Goal: Contribute content: Add original content to the website for others to see

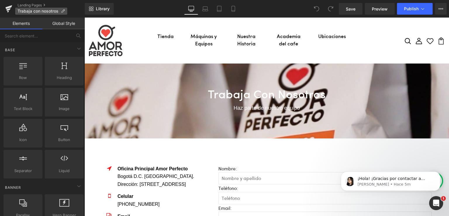
click at [62, 13] on icon at bounding box center [63, 11] width 4 height 4
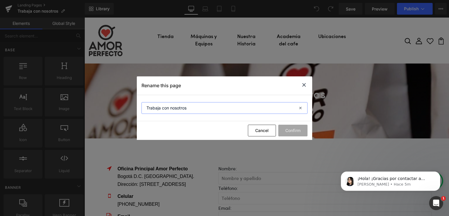
click at [187, 108] on input "Trabaja con nosotros" at bounding box center [224, 108] width 166 height 12
type input "Contacto"
click at [293, 133] on button "Confirm" at bounding box center [292, 130] width 29 height 12
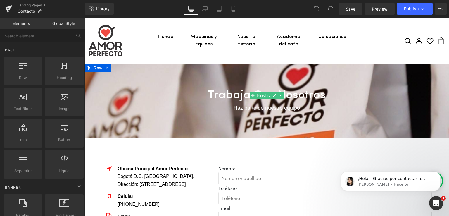
click at [234, 94] on h1 "Trabaja con nosotros" at bounding box center [266, 95] width 364 height 18
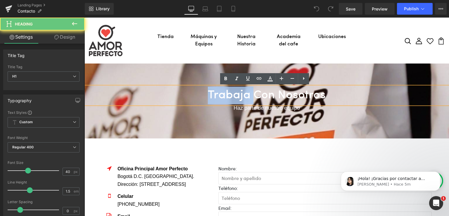
click at [234, 94] on h1 "Trabaja con nosotros" at bounding box center [266, 95] width 364 height 18
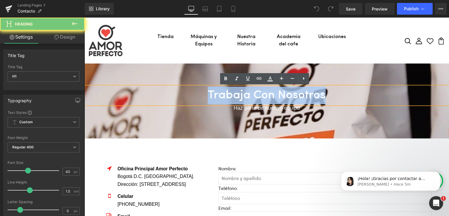
click at [234, 94] on h1 "Trabaja con nosotros" at bounding box center [266, 95] width 364 height 18
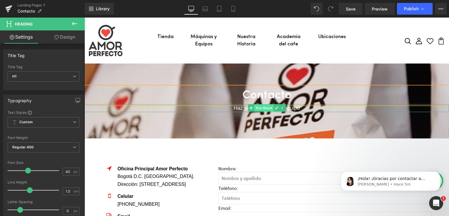
click at [254, 110] on span "Text Block" at bounding box center [263, 107] width 19 height 7
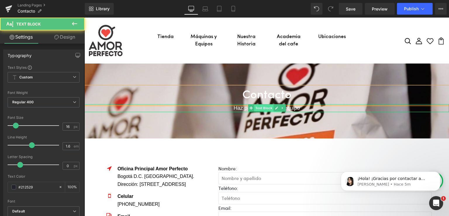
click at [254, 110] on span "Text Block" at bounding box center [263, 107] width 19 height 7
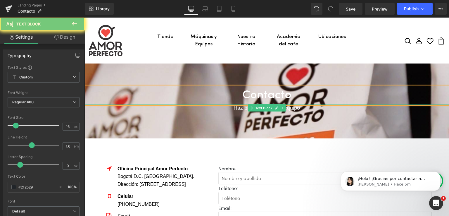
click at [230, 108] on p "Haz parte de nuestro equipo" at bounding box center [266, 108] width 364 height 8
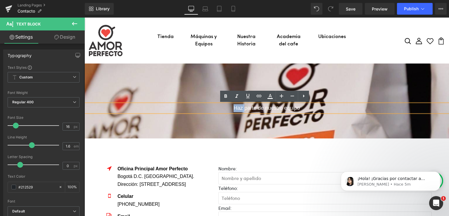
click at [230, 108] on p "Haz parte de nuestro equipo" at bounding box center [266, 108] width 364 height 8
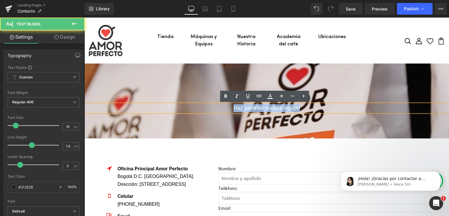
click at [230, 108] on p "Haz parte de nuestro equipo" at bounding box center [266, 108] width 364 height 8
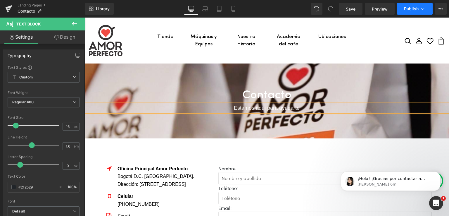
click at [407, 14] on button "Publish" at bounding box center [415, 9] width 36 height 12
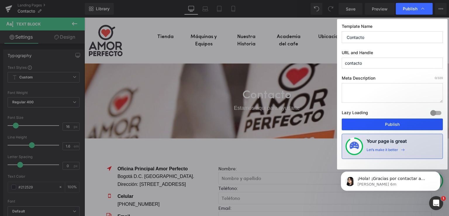
click at [389, 125] on button "Publish" at bounding box center [392, 124] width 101 height 12
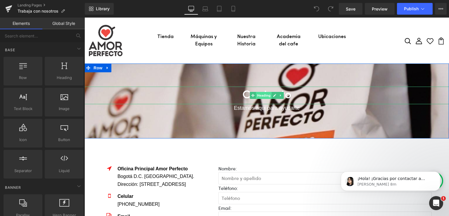
click at [259, 96] on span "Heading" at bounding box center [264, 95] width 16 height 7
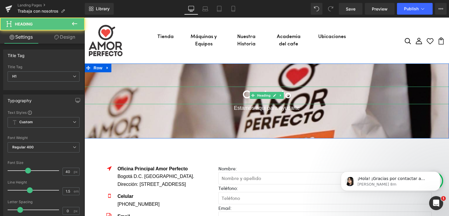
click at [242, 97] on h1 "Contacto" at bounding box center [266, 95] width 364 height 18
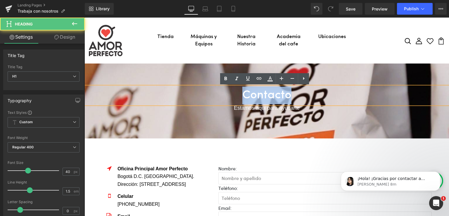
click at [242, 97] on h1 "Contacto" at bounding box center [266, 95] width 364 height 18
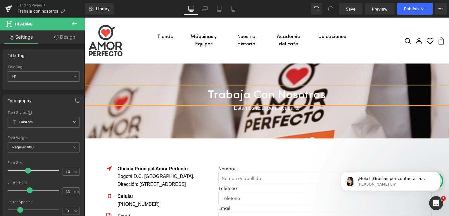
click at [254, 110] on span "Text Block" at bounding box center [263, 107] width 19 height 7
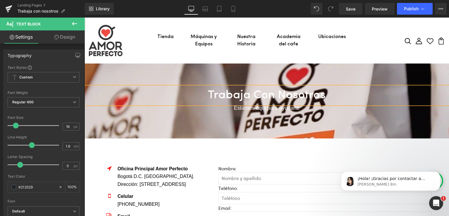
click at [249, 108] on icon at bounding box center [250, 107] width 3 height 3
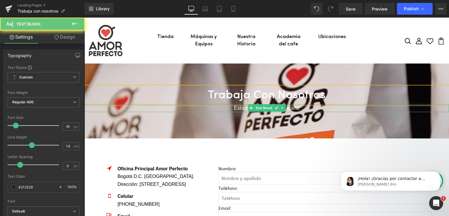
click at [237, 107] on span "Estamos aqui para ayudarte" at bounding box center [267, 108] width 66 height 6
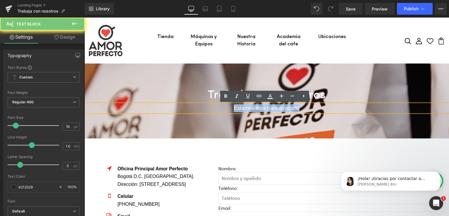
click at [237, 107] on span "Estamos aqui para ayudarte" at bounding box center [267, 108] width 66 height 6
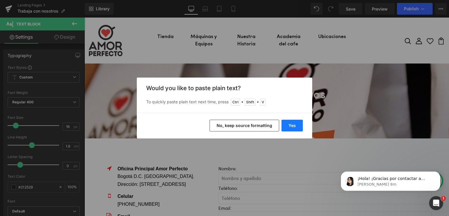
click at [290, 122] on button "Yes" at bounding box center [291, 125] width 21 height 12
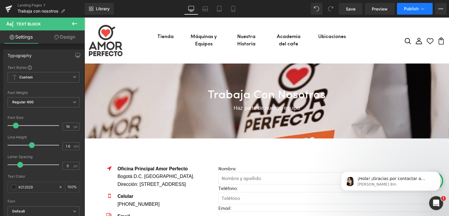
click at [408, 9] on span "Publish" at bounding box center [411, 8] width 15 height 5
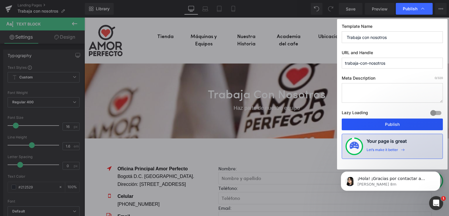
click at [383, 125] on button "Publish" at bounding box center [392, 124] width 101 height 12
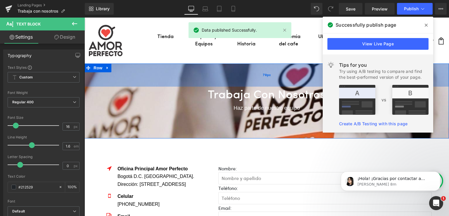
click at [175, 77] on div "79px" at bounding box center [266, 74] width 364 height 23
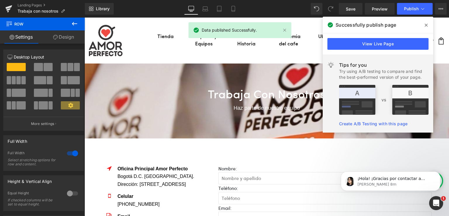
click at [427, 25] on span at bounding box center [425, 24] width 9 height 9
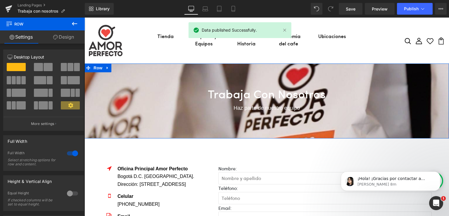
drag, startPoint x: 171, startPoint y: 93, endPoint x: 147, endPoint y: 93, distance: 23.4
click at [169, 93] on h1 "Trabaja con nosotros" at bounding box center [266, 95] width 364 height 18
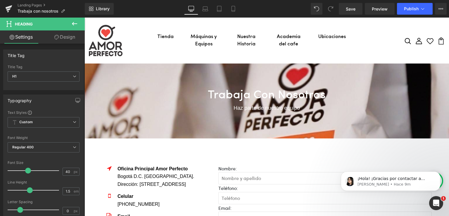
click at [66, 35] on link "Design" at bounding box center [65, 36] width 42 height 13
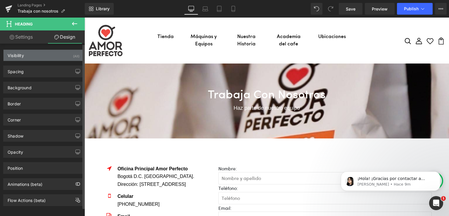
type input "transparent"
type input "0"
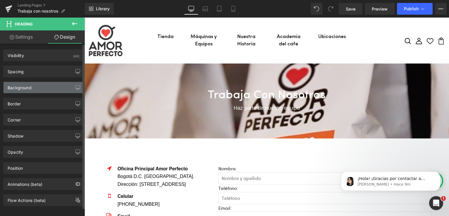
click at [45, 88] on div "Background" at bounding box center [44, 87] width 80 height 11
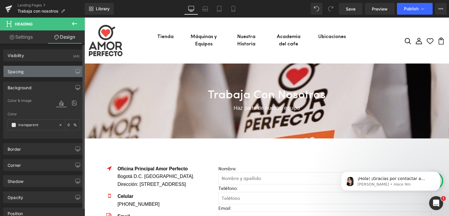
click at [42, 67] on div "Spacing" at bounding box center [44, 71] width 80 height 11
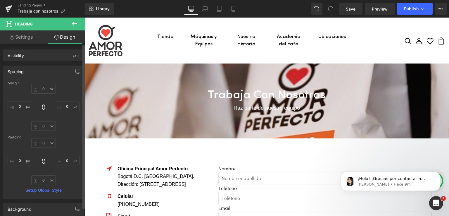
click at [42, 67] on div "Spacing" at bounding box center [44, 71] width 80 height 11
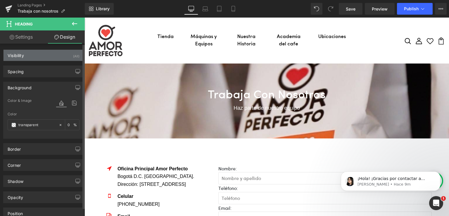
click at [44, 58] on div "Visibility (All)" at bounding box center [44, 55] width 80 height 11
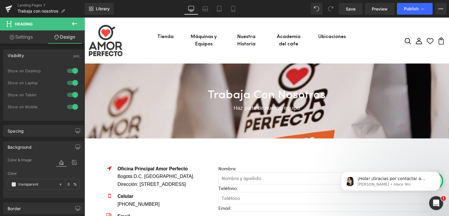
click at [222, 100] on h1 "Trabaja con nosotros" at bounding box center [266, 95] width 364 height 18
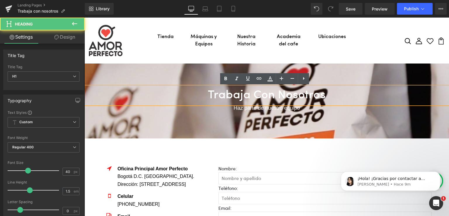
click at [194, 124] on div "Trabaja con nosotros Heading Haz parte de nuestro equipo Text Block Row 79px" at bounding box center [266, 100] width 364 height 75
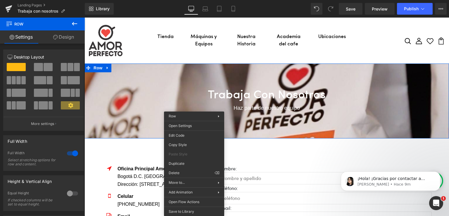
click at [162, 94] on h1 "Trabaja con nosotros" at bounding box center [266, 95] width 364 height 18
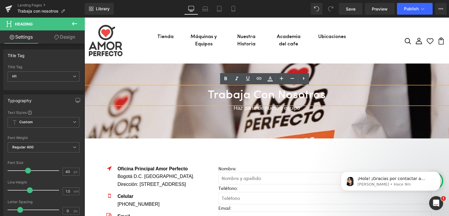
click at [132, 119] on div "Trabaja con nosotros Heading Haz parte de nuestro equipo Text Block Row 79px" at bounding box center [266, 100] width 364 height 75
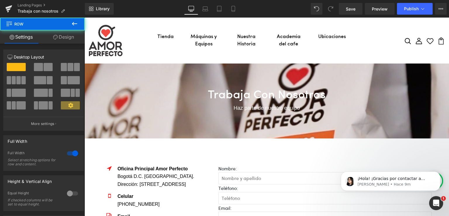
click at [132, 119] on div "Trabaja con nosotros Heading Haz parte de nuestro equipo Text Block Row 79px" at bounding box center [266, 100] width 364 height 75
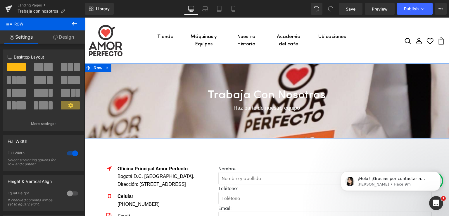
click at [132, 119] on div "Trabaja con nosotros Heading Haz parte de nuestro equipo Text Block Row 79px" at bounding box center [266, 100] width 364 height 75
click at [65, 41] on link "Design" at bounding box center [63, 36] width 42 height 13
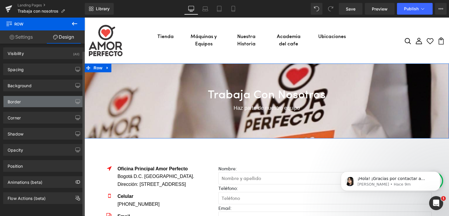
scroll to position [5, 0]
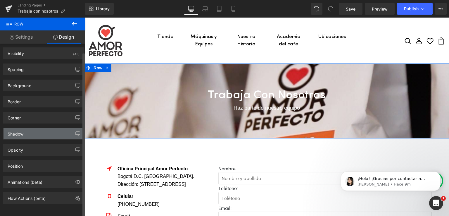
click at [48, 128] on div "Shadow" at bounding box center [44, 133] width 80 height 11
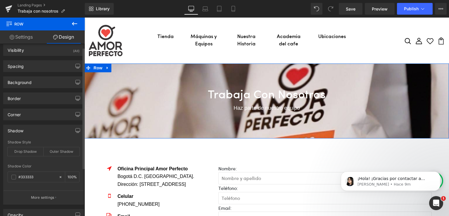
click at [48, 127] on div "Shadow" at bounding box center [44, 130] width 80 height 11
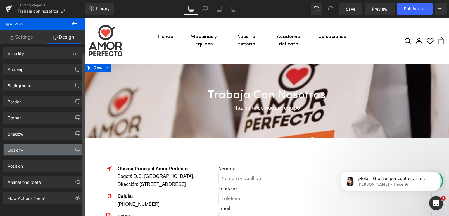
click at [48, 144] on div "Opacity" at bounding box center [44, 149] width 80 height 11
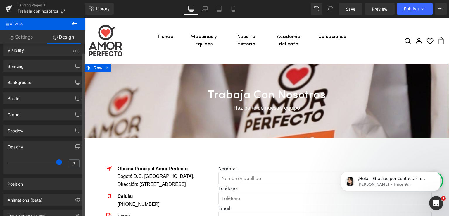
click at [48, 142] on div "Opacity" at bounding box center [44, 146] width 80 height 11
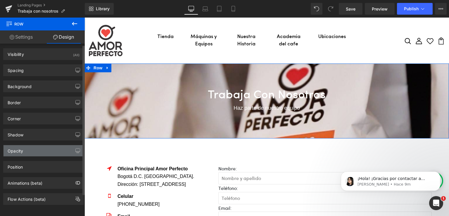
scroll to position [0, 0]
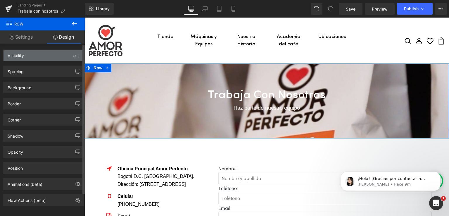
click at [46, 51] on div "Visibility (All)" at bounding box center [44, 55] width 80 height 11
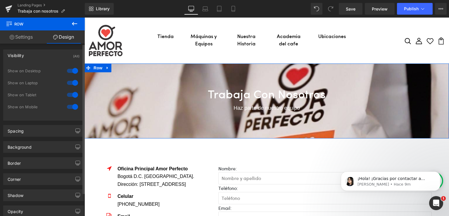
drag, startPoint x: 46, startPoint y: 51, endPoint x: 43, endPoint y: 56, distance: 6.0
click at [46, 51] on div "Visibility (All)" at bounding box center [44, 55] width 80 height 11
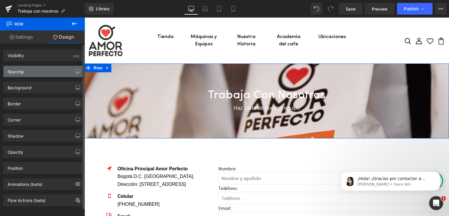
click at [39, 69] on div "Spacing" at bounding box center [44, 71] width 80 height 11
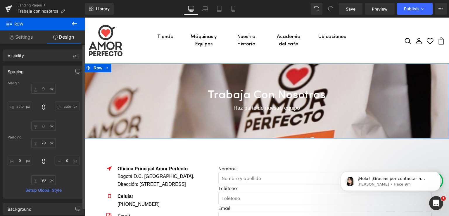
click at [39, 69] on div "Spacing" at bounding box center [44, 71] width 80 height 11
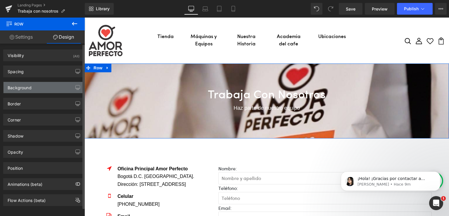
click at [37, 86] on div "Background" at bounding box center [44, 87] width 80 height 11
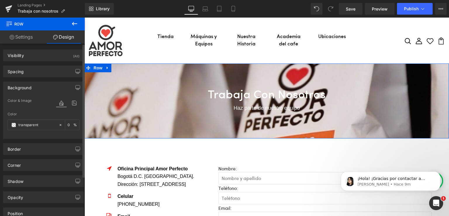
click at [37, 86] on div "Background" at bounding box center [44, 87] width 80 height 11
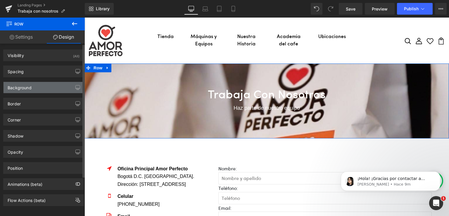
click at [37, 86] on div "Background" at bounding box center [44, 87] width 80 height 11
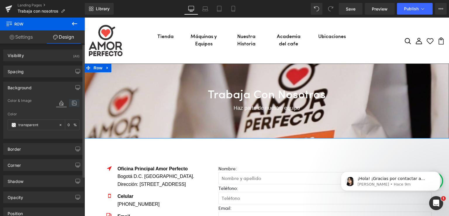
click at [72, 104] on icon at bounding box center [74, 103] width 11 height 8
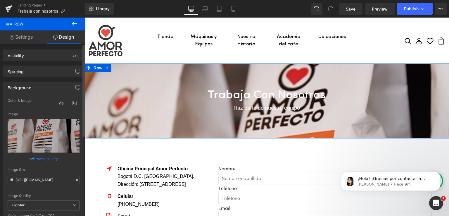
click at [48, 157] on link "Browse gallery" at bounding box center [45, 158] width 25 height 10
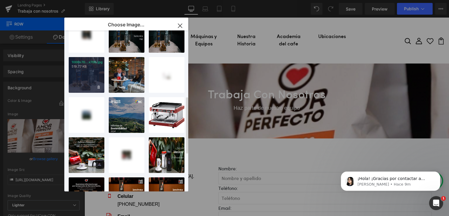
scroll to position [185, 0]
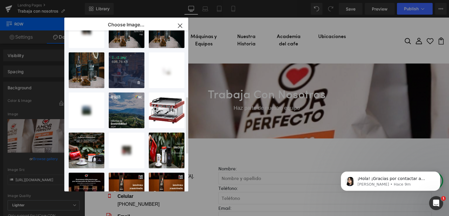
click at [123, 68] on div "2...2.jpg 696.76 KB" at bounding box center [127, 70] width 36 height 36
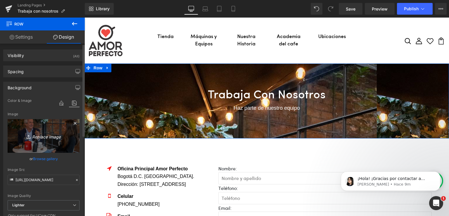
click at [43, 136] on icon "Replace Image" at bounding box center [43, 135] width 47 height 7
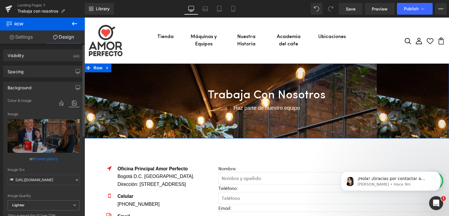
click at [41, 160] on link "Browse gallery" at bounding box center [45, 158] width 25 height 10
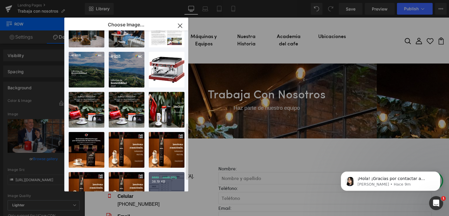
scroll to position [263, 0]
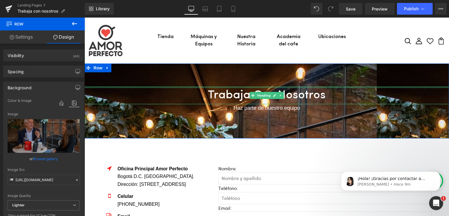
drag, startPoint x: 422, startPoint y: 122, endPoint x: 340, endPoint y: 87, distance: 88.7
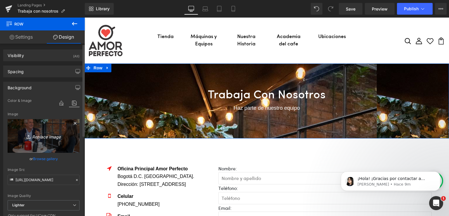
drag, startPoint x: 50, startPoint y: 129, endPoint x: 55, endPoint y: 118, distance: 11.5
click at [55, 119] on link "Replace Image" at bounding box center [44, 136] width 72 height 34
click at [33, 136] on icon "Replace Image" at bounding box center [43, 135] width 47 height 7
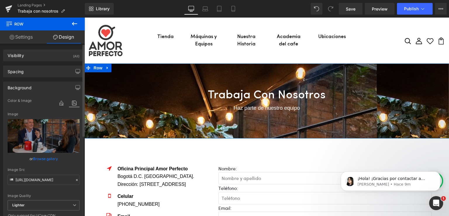
click at [43, 157] on link "Browse gallery" at bounding box center [45, 158] width 25 height 10
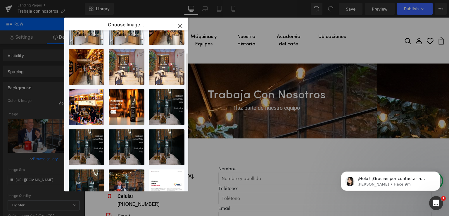
scroll to position [0, 0]
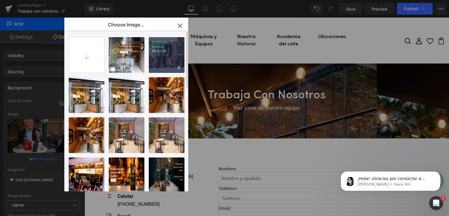
drag, startPoint x: 174, startPoint y: 45, endPoint x: 88, endPoint y: 30, distance: 87.5
click at [174, 45] on p "AnyConv...7-1.webp" at bounding box center [167, 44] width 30 height 9
type input "[URL][DOMAIN_NAME][DOMAIN_NAME]"
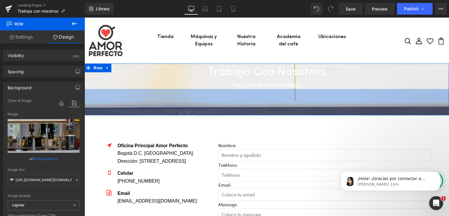
drag, startPoint x: 188, startPoint y: 84, endPoint x: 193, endPoint y: 79, distance: 7.3
click at [193, 84] on div "Trabaja con nosotros Heading Haz parte de nuestro equipo Text Block Row 90px" at bounding box center [266, 89] width 364 height 52
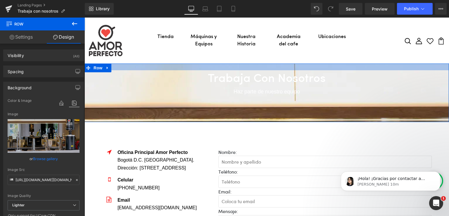
drag, startPoint x: 191, startPoint y: 65, endPoint x: 193, endPoint y: 70, distance: 6.1
click at [193, 70] on div "Trabaja con nosotros Heading Haz parte de nuestro equipo Text Block Row 90px" at bounding box center [266, 92] width 364 height 58
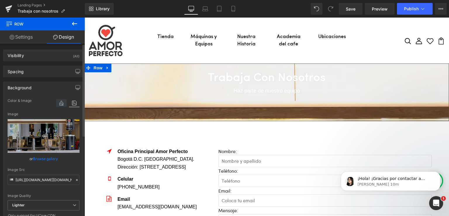
click at [58, 104] on icon at bounding box center [61, 103] width 11 height 8
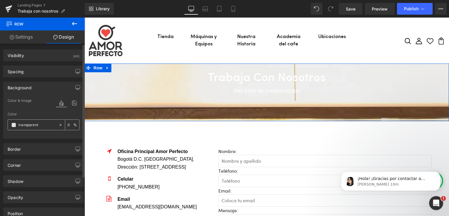
click at [42, 125] on input "transparent" at bounding box center [36, 125] width 37 height 6
click at [12, 124] on span at bounding box center [13, 124] width 5 height 5
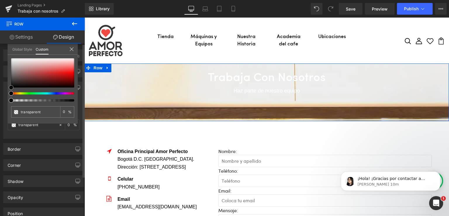
type input "#000000"
type input "100"
type input "#000000"
type input "100"
type input "#141414"
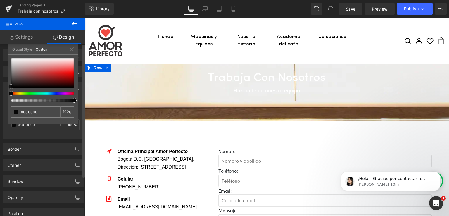
type input "#141414"
type input "#232323"
type input "#282828"
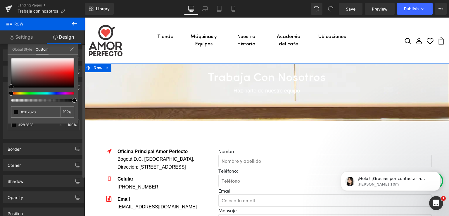
type input "#212121"
type input "#020202"
type input "#000000"
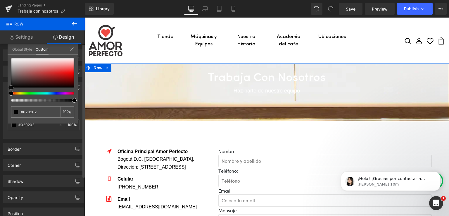
type input "#000000"
drag, startPoint x: 11, startPoint y: 86, endPoint x: 8, endPoint y: 98, distance: 12.6
click at [8, 98] on div "#000000 100 %" at bounding box center [43, 90] width 70 height 65
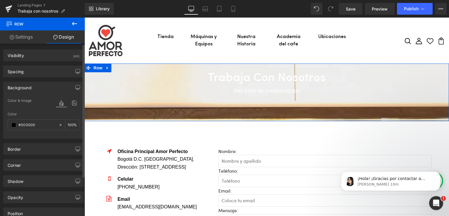
click at [58, 104] on icon at bounding box center [61, 103] width 11 height 8
click at [71, 102] on icon at bounding box center [74, 103] width 11 height 8
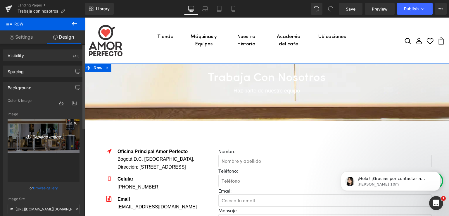
click at [59, 136] on icon "Replace Image" at bounding box center [43, 135] width 47 height 7
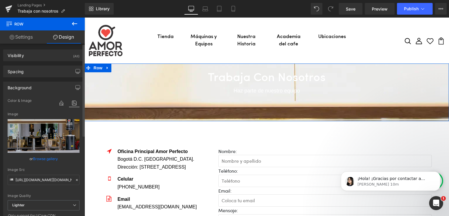
click at [45, 157] on link "Browse gallery" at bounding box center [45, 158] width 25 height 10
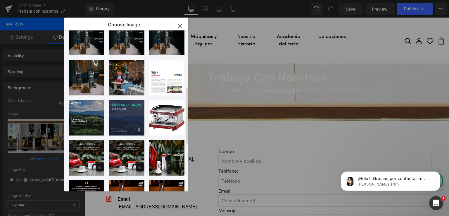
scroll to position [156, 0]
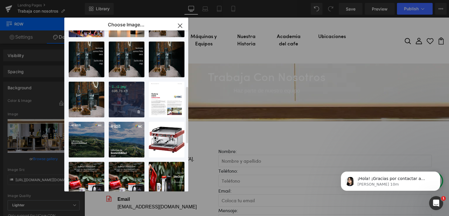
click at [135, 101] on div "2...2.jpg 696.76 KB" at bounding box center [127, 100] width 36 height 36
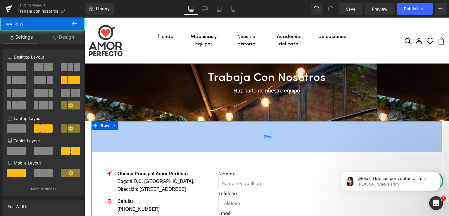
drag, startPoint x: 189, startPoint y: 122, endPoint x: 188, endPoint y: 127, distance: 4.5
click at [188, 127] on div "106px" at bounding box center [266, 136] width 351 height 31
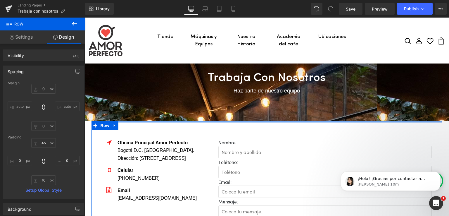
drag, startPoint x: 191, startPoint y: 121, endPoint x: 192, endPoint y: 101, distance: 19.9
click at [192, 101] on div "Trabaja con nosotros Heading Haz parte de nuestro equipo Text Block Row 90px Ic…" at bounding box center [266, 199] width 364 height 273
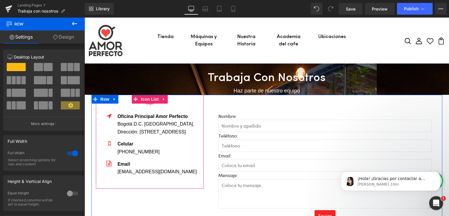
drag, startPoint x: 196, startPoint y: 120, endPoint x: 198, endPoint y: 105, distance: 14.4
click at [195, 113] on div "Trabaja con nosotros Heading Haz parte de nuestro equipo Text Block Row Icon Of…" at bounding box center [266, 186] width 364 height 246
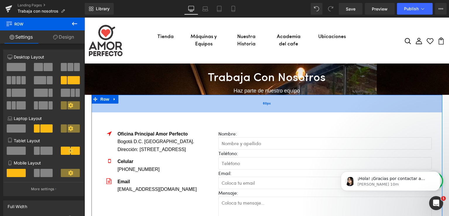
drag, startPoint x: 212, startPoint y: 95, endPoint x: 210, endPoint y: 110, distance: 15.3
click at [209, 111] on div "Icon Oficina Principal Amor Perfecto Bogotá D.C. [GEOGRAPHIC_DATA]. Dirección: …" at bounding box center [266, 172] width 351 height 155
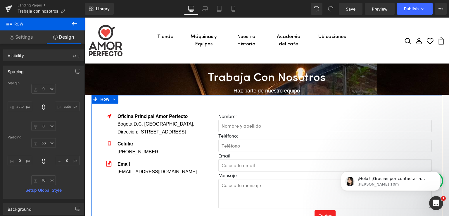
drag, startPoint x: 208, startPoint y: 110, endPoint x: 208, endPoint y: 93, distance: 16.9
click at [208, 93] on div "Trabaja con nosotros Heading Haz parte de nuestro equipo Text Block Row Icon Of…" at bounding box center [266, 186] width 364 height 246
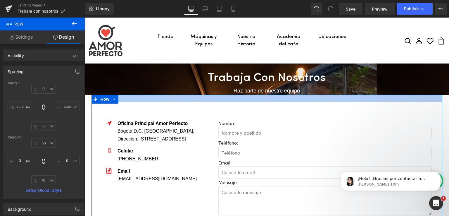
click at [205, 102] on div "Icon Oficina Principal Amor Perfecto Bogotá D.C. [GEOGRAPHIC_DATA]. Dirección: …" at bounding box center [266, 167] width 351 height 145
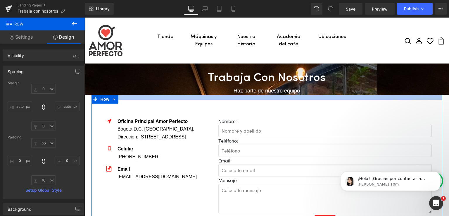
drag, startPoint x: 205, startPoint y: 94, endPoint x: 208, endPoint y: 93, distance: 3.3
click at [208, 93] on div "Trabaja con nosotros Heading Haz parte de nuestro equipo Text Block Row Icon Of…" at bounding box center [266, 188] width 364 height 251
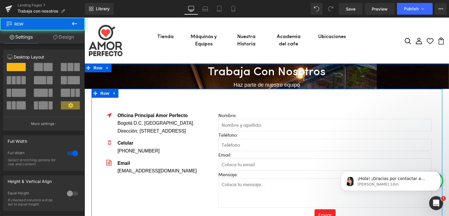
drag, startPoint x: 212, startPoint y: 63, endPoint x: 210, endPoint y: 55, distance: 8.7
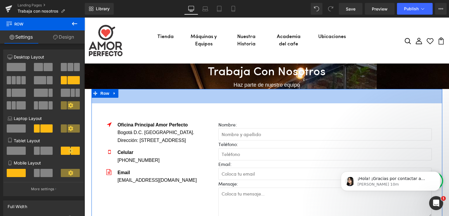
click at [209, 97] on div "49px" at bounding box center [266, 96] width 351 height 14
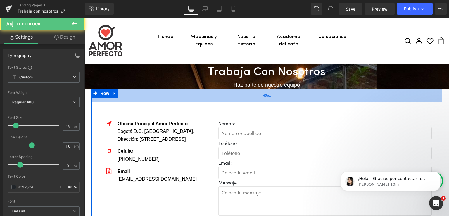
drag, startPoint x: 209, startPoint y: 87, endPoint x: 209, endPoint y: 90, distance: 3.5
click at [209, 91] on div "Trabaja con nosotros Heading Haz parte de nuestro equipo Text Block Row Icon Of…" at bounding box center [266, 190] width 364 height 254
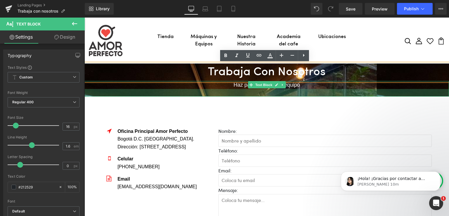
drag, startPoint x: 209, startPoint y: 88, endPoint x: 209, endPoint y: 96, distance: 7.6
click at [209, 96] on div at bounding box center [266, 93] width 364 height 8
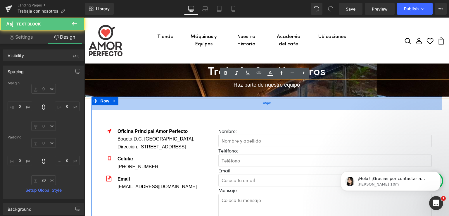
click at [207, 108] on div "45px" at bounding box center [266, 102] width 351 height 13
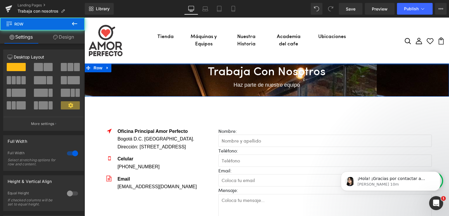
drag, startPoint x: 251, startPoint y: 63, endPoint x: 252, endPoint y: 58, distance: 5.6
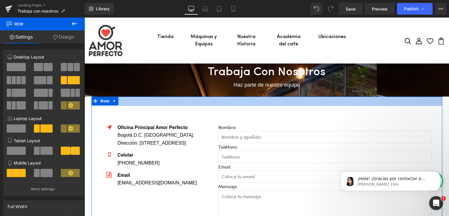
drag, startPoint x: 249, startPoint y: 96, endPoint x: 249, endPoint y: 92, distance: 3.8
click at [249, 92] on div "Trabaja con nosotros Heading Haz parte de nuestro equipo Text Block Row Icon Of…" at bounding box center [266, 191] width 364 height 257
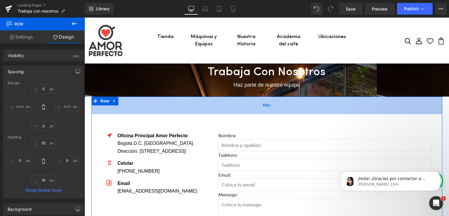
drag, startPoint x: 247, startPoint y: 96, endPoint x: 247, endPoint y: 105, distance: 9.4
click at [247, 105] on div "60px" at bounding box center [266, 105] width 351 height 18
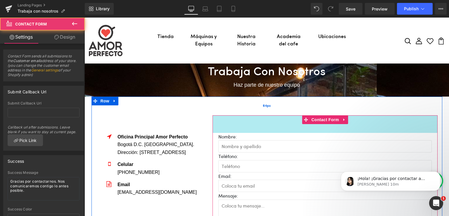
drag, startPoint x: 230, startPoint y: 128, endPoint x: 229, endPoint y: 110, distance: 17.9
click at [230, 128] on div "60px" at bounding box center [324, 124] width 225 height 18
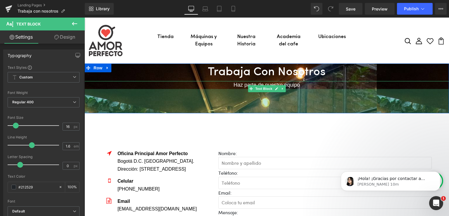
drag, startPoint x: 206, startPoint y: 94, endPoint x: 213, endPoint y: 111, distance: 18.1
click at [213, 111] on div "83px" at bounding box center [266, 101] width 364 height 24
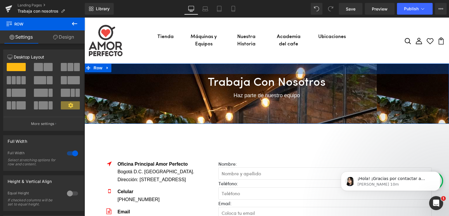
drag, startPoint x: 208, startPoint y: 64, endPoint x: 207, endPoint y: 74, distance: 10.5
click at [207, 74] on div "Trabaja con nosotros Heading Haz parte de nuestro equipo Text Block 83px Row 36…" at bounding box center [266, 93] width 364 height 60
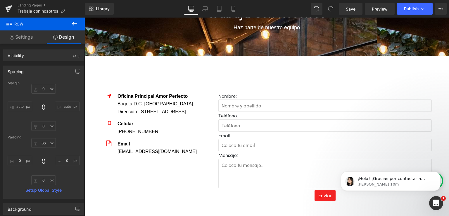
scroll to position [68, 0]
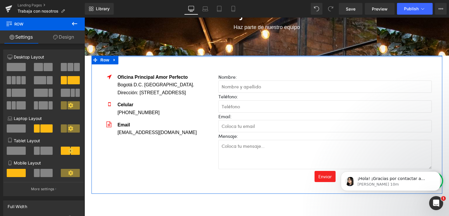
drag, startPoint x: 235, startPoint y: 69, endPoint x: 239, endPoint y: 49, distance: 20.5
click at [239, 49] on div "Trabaja con nosotros Heading Haz parte de nuestro equipo Text Block 83px Row 36…" at bounding box center [266, 132] width 364 height 275
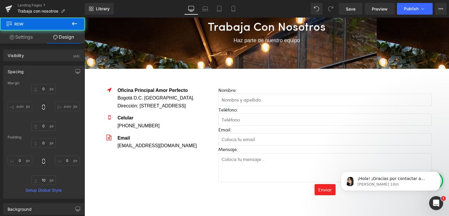
scroll to position [29, 0]
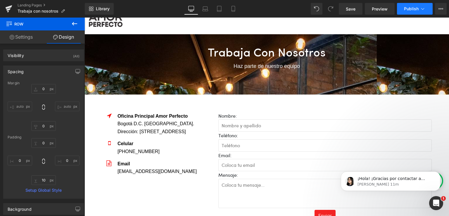
click at [405, 8] on span "Publish" at bounding box center [411, 8] width 15 height 5
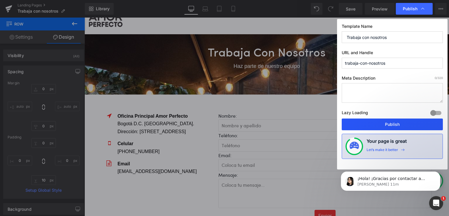
click at [384, 124] on button "Publish" at bounding box center [392, 124] width 101 height 12
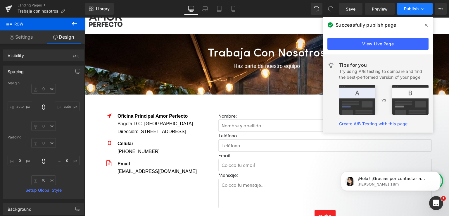
click at [409, 10] on span "Publish" at bounding box center [411, 8] width 15 height 5
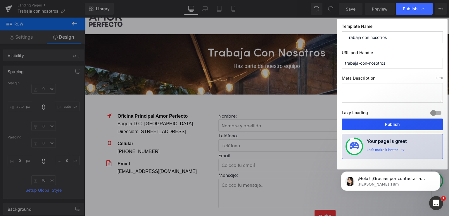
click at [386, 119] on button "Publish" at bounding box center [392, 124] width 101 height 12
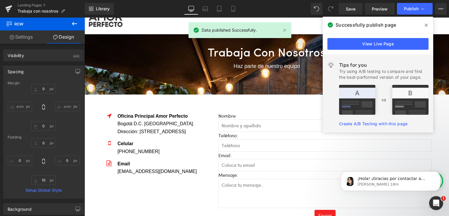
click at [425, 25] on icon at bounding box center [425, 25] width 3 height 3
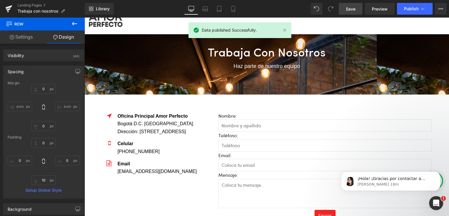
click at [356, 8] on link "Save" at bounding box center [351, 9] width 24 height 12
click at [76, 24] on icon at bounding box center [74, 24] width 5 height 4
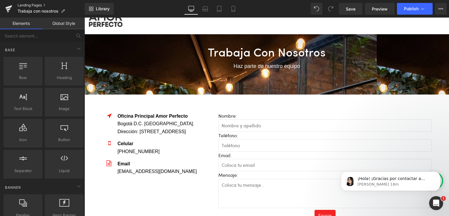
click at [35, 6] on link "Landing Pages" at bounding box center [51, 5] width 67 height 5
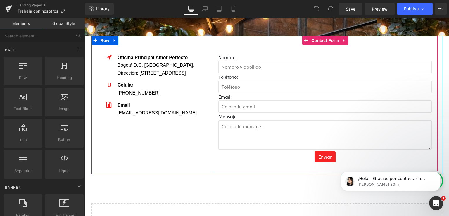
scroll to position [97, 0]
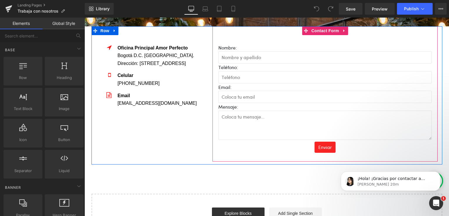
click at [322, 144] on div "Enviar Submit Button" at bounding box center [324, 146] width 213 height 11
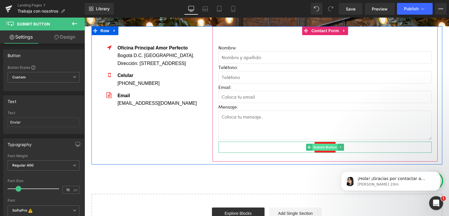
click at [320, 146] on span "Submit Button" at bounding box center [325, 146] width 26 height 7
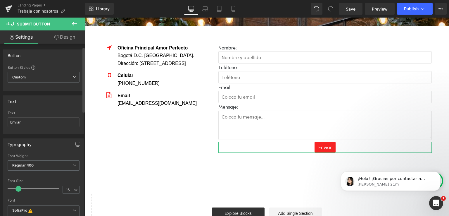
scroll to position [0, 0]
click at [72, 25] on icon at bounding box center [74, 23] width 7 height 7
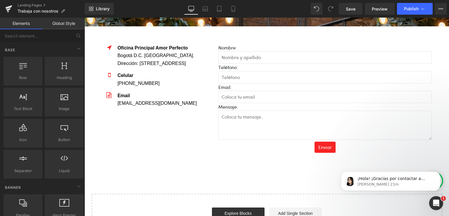
click at [63, 22] on link "Global Style" at bounding box center [63, 24] width 42 height 12
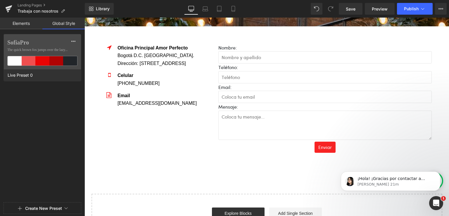
click at [18, 20] on link "Elements" at bounding box center [21, 24] width 42 height 12
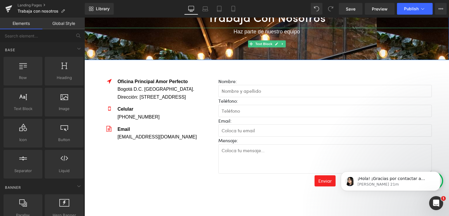
scroll to position [68, 0]
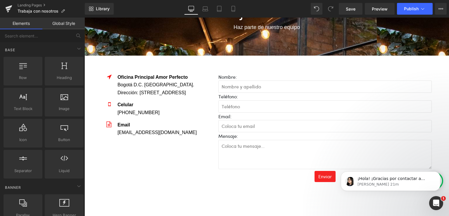
click at [278, 153] on textarea at bounding box center [324, 154] width 213 height 29
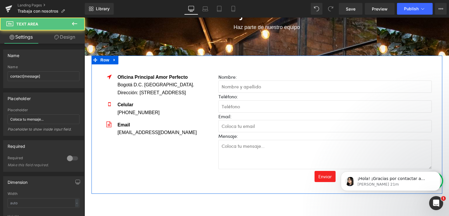
click at [315, 59] on div "Nombre: Text Block Text Field Teléfono: Text Block Text Field Email: Text Block…" at bounding box center [324, 123] width 225 height 135
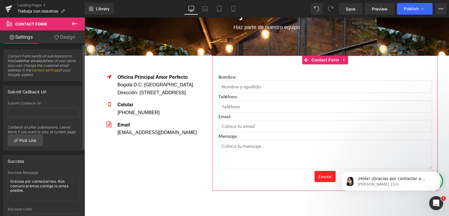
click at [54, 70] on link "General settings" at bounding box center [44, 70] width 27 height 4
drag, startPoint x: 20, startPoint y: 66, endPoint x: 47, endPoint y: 73, distance: 28.3
click at [53, 69] on span "Contact Form sends all submissions to the Customer email address of your store.…" at bounding box center [44, 67] width 72 height 27
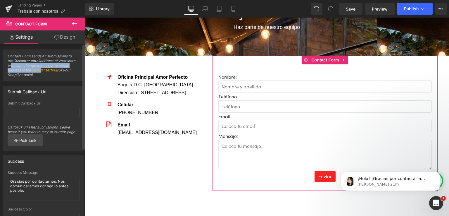
click at [55, 69] on link "General settings" at bounding box center [44, 70] width 27 height 4
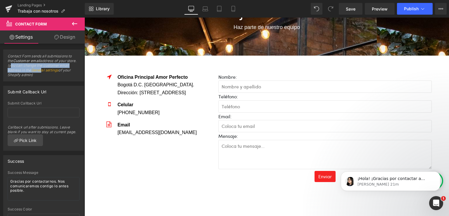
click at [72, 22] on icon at bounding box center [74, 23] width 7 height 7
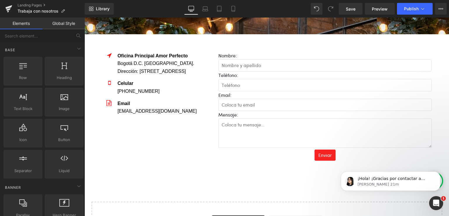
scroll to position [88, 0]
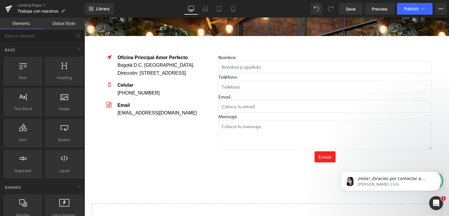
click at [244, 123] on textarea at bounding box center [324, 134] width 213 height 29
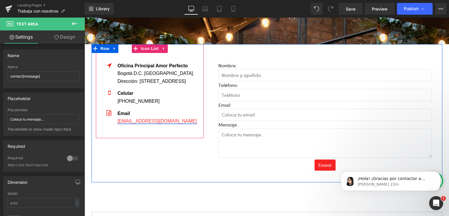
scroll to position [68, 0]
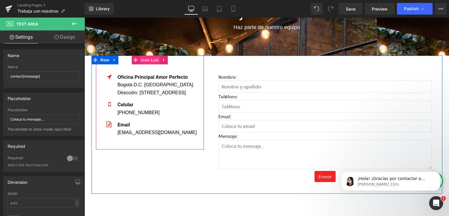
click at [144, 60] on span "Icon List" at bounding box center [149, 60] width 20 height 9
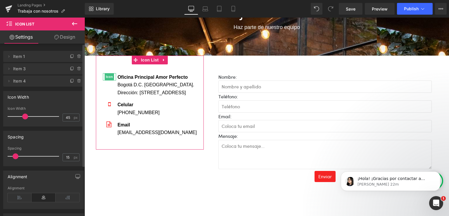
click at [43, 57] on span "Item 1" at bounding box center [37, 56] width 49 height 11
click at [11, 57] on icon at bounding box center [8, 56] width 5 height 5
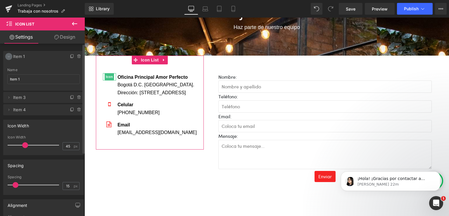
click at [11, 57] on icon at bounding box center [8, 56] width 5 height 5
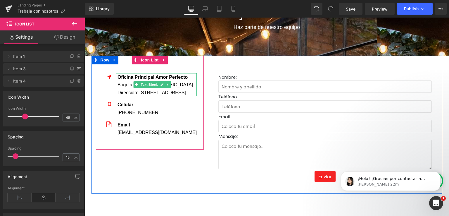
click at [149, 87] on span "Text Block" at bounding box center [148, 84] width 19 height 7
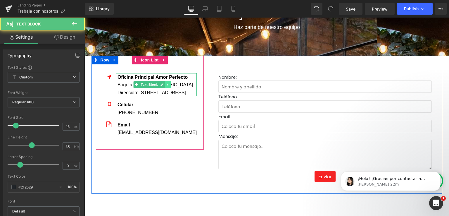
click at [169, 84] on icon at bounding box center [167, 85] width 3 height 4
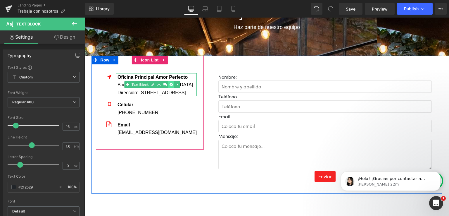
click at [172, 85] on icon at bounding box center [170, 84] width 3 height 3
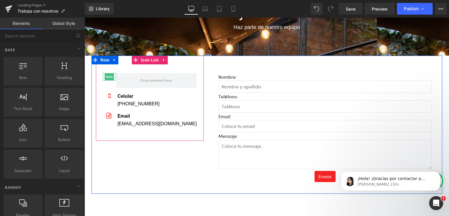
click at [114, 77] on span "Icon" at bounding box center [109, 76] width 9 height 7
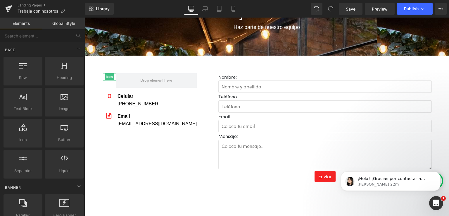
drag, startPoint x: 190, startPoint y: 160, endPoint x: 106, endPoint y: 143, distance: 86.2
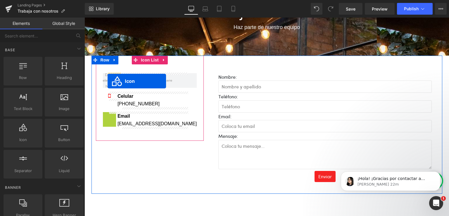
drag, startPoint x: 114, startPoint y: 113, endPoint x: 108, endPoint y: 81, distance: 32.8
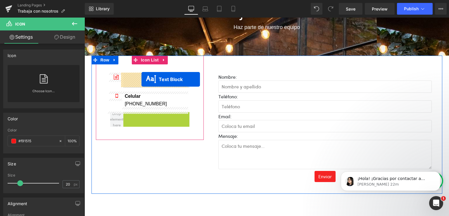
drag, startPoint x: 137, startPoint y: 119, endPoint x: 141, endPoint y: 79, distance: 39.9
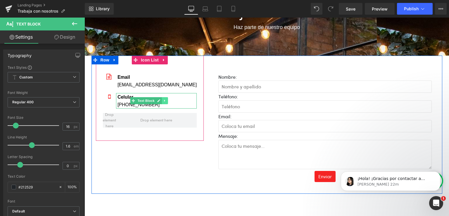
click at [165, 100] on icon at bounding box center [164, 101] width 1 height 2
click at [169, 102] on icon at bounding box center [167, 101] width 3 height 4
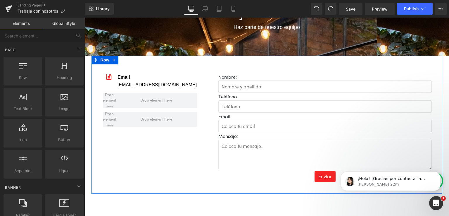
click at [179, 159] on div "Icon Email clientes@amorperfectocafe.net Text Block Icon List Nombre: Text Bloc…" at bounding box center [266, 125] width 351 height 138
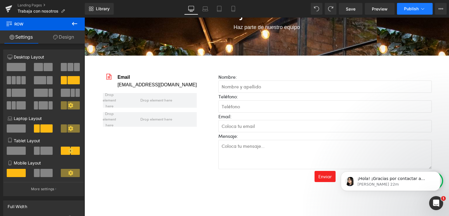
click at [407, 12] on button "Publish" at bounding box center [415, 9] width 36 height 12
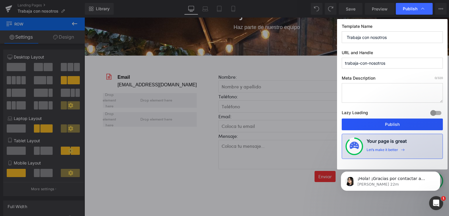
click at [394, 124] on button "Publish" at bounding box center [392, 124] width 101 height 12
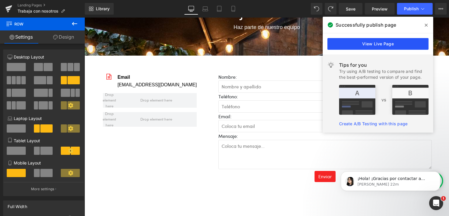
click at [379, 41] on link "View Live Page" at bounding box center [377, 44] width 101 height 12
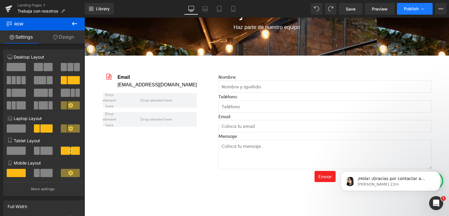
click at [410, 6] on span "Publish" at bounding box center [411, 8] width 15 height 5
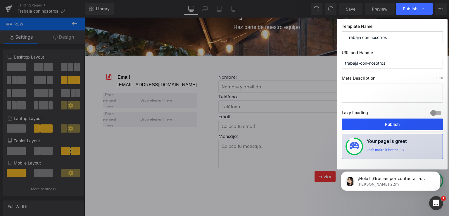
click at [392, 127] on button "Publish" at bounding box center [392, 124] width 101 height 12
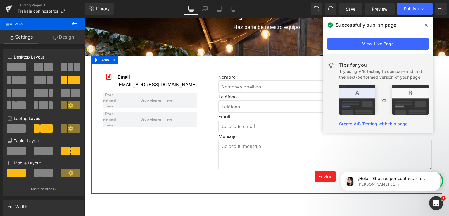
click at [148, 165] on div "Icon Email clientes@amorperfectocafe.net Text Block Icon List Nombre: Text Bloc…" at bounding box center [266, 125] width 351 height 138
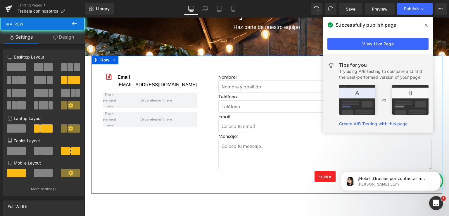
click at [148, 165] on div "Icon Email clientes@amorperfectocafe.net Text Block Icon List Nombre: Text Bloc…" at bounding box center [266, 125] width 351 height 138
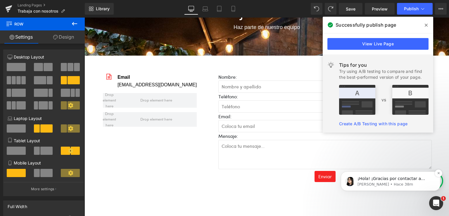
click at [389, 187] on p "Pauline • Hace 38m" at bounding box center [394, 183] width 75 height 5
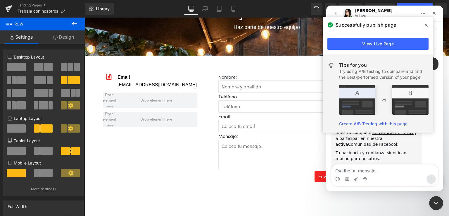
click at [426, 25] on icon at bounding box center [425, 25] width 3 height 3
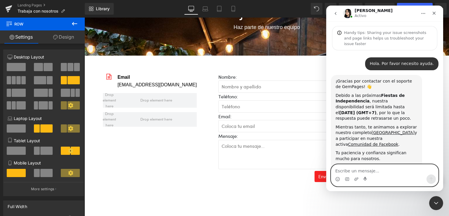
click at [351, 171] on textarea "Escribe un mensaje..." at bounding box center [384, 169] width 107 height 10
type textarea "Hola Pauline. Como estas?"
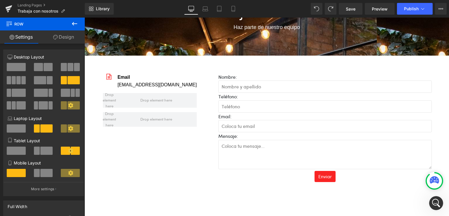
scroll to position [96, 0]
click at [434, 199] on icon "Abrir Intercom Messenger" at bounding box center [435, 202] width 10 height 10
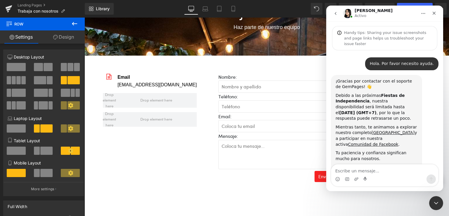
scroll to position [96, 0]
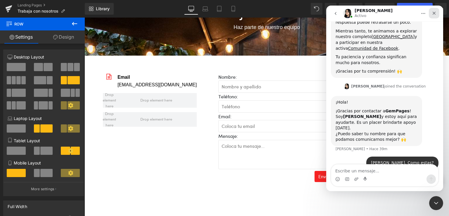
click at [434, 13] on icon "Cerrar" at bounding box center [433, 13] width 5 height 5
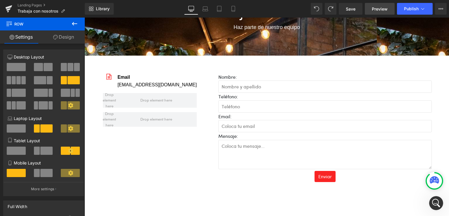
click at [377, 10] on span "Preview" at bounding box center [380, 9] width 16 height 6
click at [427, 206] on div "Trabaja con nosotros Heading Haz parte de nuestro equipo Text Block Row Icon Em…" at bounding box center [266, 132] width 364 height 275
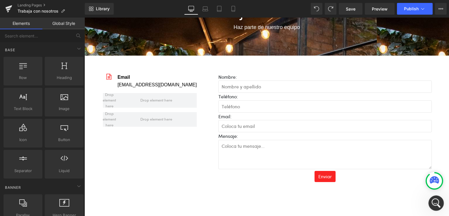
click at [430, 203] on div "Abrir Intercom Messenger" at bounding box center [434, 201] width 19 height 19
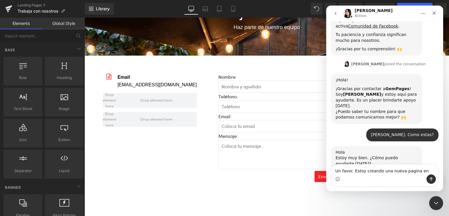
scroll to position [119, 0]
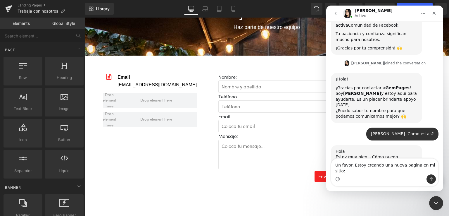
type textarea "Un favor. Estoy creando una nueva pagina en mi sitio: https://cafeamorperfecto.…"
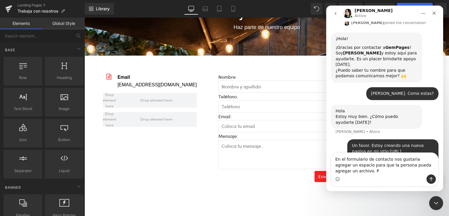
scroll to position [165, 0]
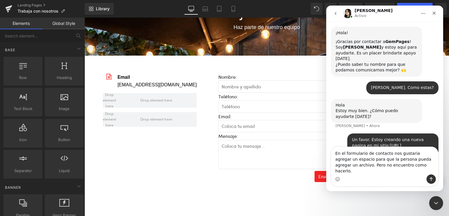
type textarea "En el formulario de contacto nos gustaria agregar un espacio para que la person…"
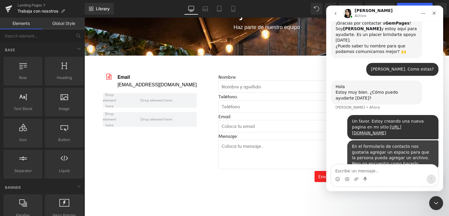
scroll to position [184, 0]
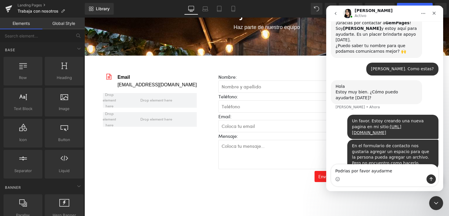
type textarea "Podrias por favor ayudarme?"
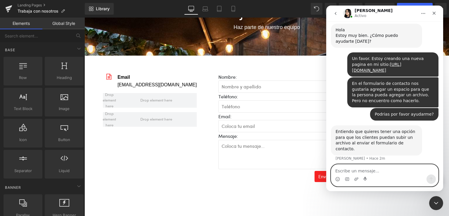
scroll to position [249, 0]
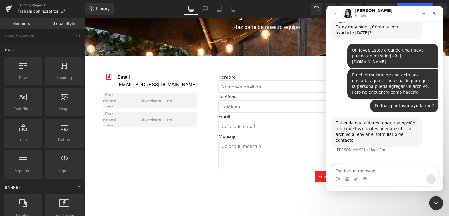
click at [380, 120] on div "Entiendo que quieres tener una opción para que los clientes puedan subir un arc…" at bounding box center [376, 131] width 82 height 23
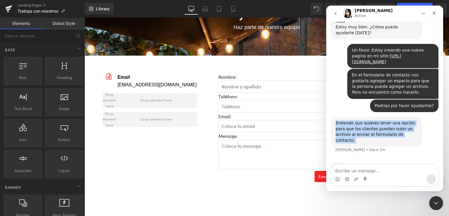
click at [380, 120] on div "Entiendo que quieres tener una opción para que los clientes puedan subir un arc…" at bounding box center [376, 131] width 82 height 23
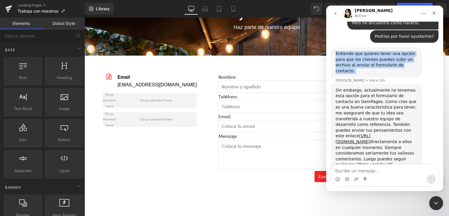
scroll to position [320, 0]
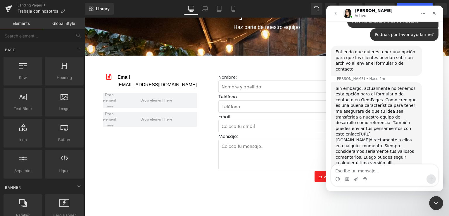
click at [366, 86] on div "Sin embargo, actualmente no tenemos esta opción para el formulario de contacto …" at bounding box center [376, 134] width 82 height 97
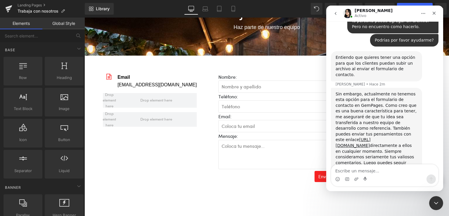
scroll to position [314, 0]
click at [135, 85] on div at bounding box center [224, 99] width 449 height 198
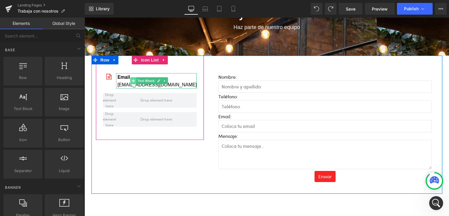
click at [135, 83] on span at bounding box center [133, 80] width 6 height 7
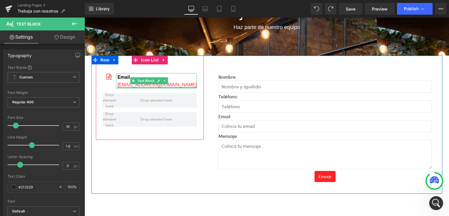
click at [128, 83] on link "[EMAIL_ADDRESS][DOMAIN_NAME]" at bounding box center [156, 84] width 79 height 5
click at [136, 80] on span at bounding box center [133, 80] width 6 height 7
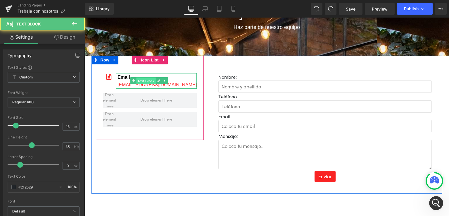
click at [150, 79] on span "Text Block" at bounding box center [145, 80] width 19 height 7
click at [147, 81] on span "Text Block" at bounding box center [145, 80] width 19 height 7
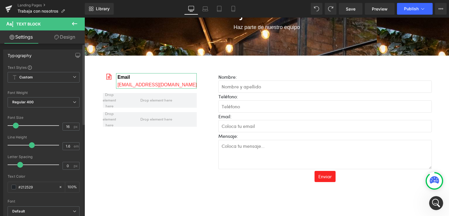
scroll to position [68, 0]
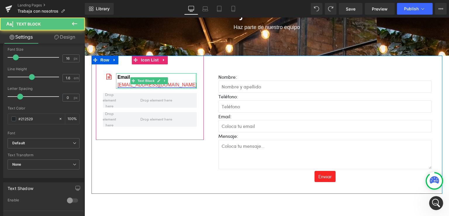
click at [185, 83] on link "[EMAIL_ADDRESS][DOMAIN_NAME]" at bounding box center [156, 84] width 79 height 5
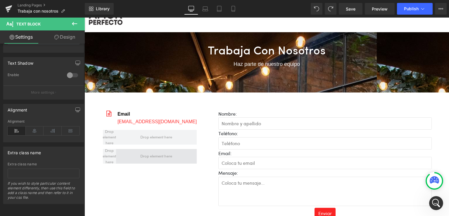
scroll to position [0, 0]
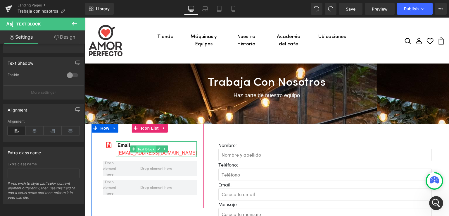
click at [145, 147] on span "Text Block" at bounding box center [145, 148] width 19 height 7
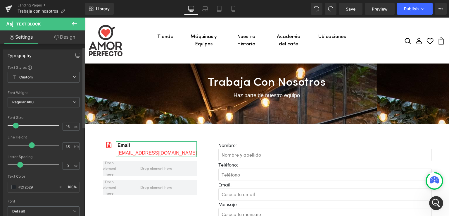
scroll to position [78, 0]
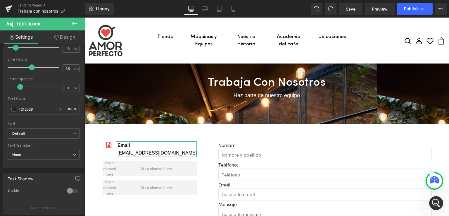
click at [60, 38] on link "Design" at bounding box center [65, 36] width 42 height 13
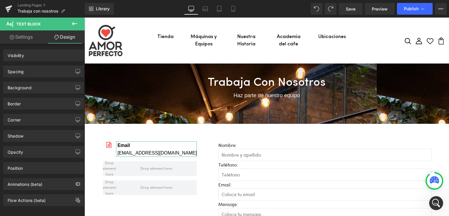
click at [27, 38] on link "Settings" at bounding box center [21, 36] width 42 height 13
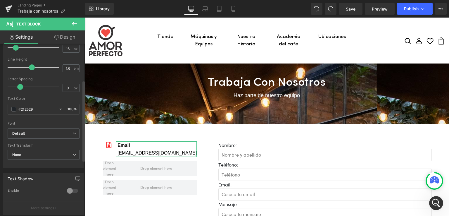
type input "100"
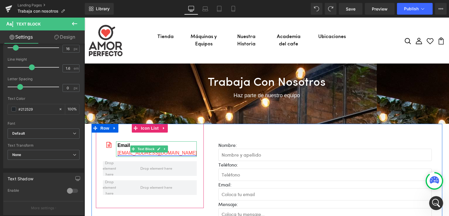
click at [123, 151] on link "[EMAIL_ADDRESS][DOMAIN_NAME]" at bounding box center [156, 152] width 79 height 5
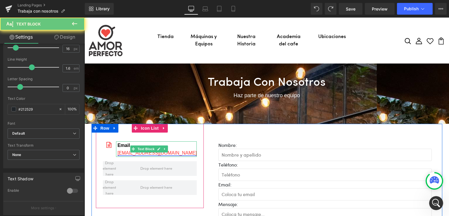
click at [124, 152] on link "[EMAIL_ADDRESS][DOMAIN_NAME]" at bounding box center [156, 152] width 79 height 5
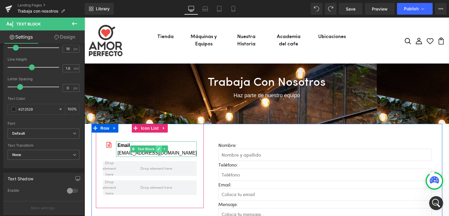
click at [161, 148] on link at bounding box center [159, 148] width 6 height 7
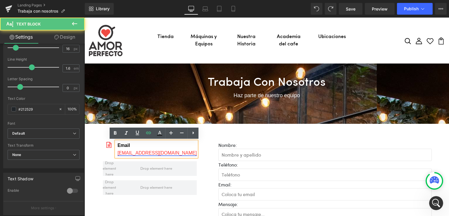
click at [155, 153] on link "[EMAIL_ADDRESS][DOMAIN_NAME]" at bounding box center [156, 152] width 79 height 5
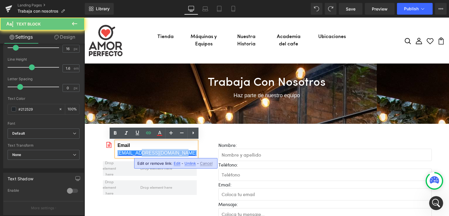
click at [155, 153] on link "[EMAIL_ADDRESS][DOMAIN_NAME]" at bounding box center [156, 152] width 79 height 5
paste div
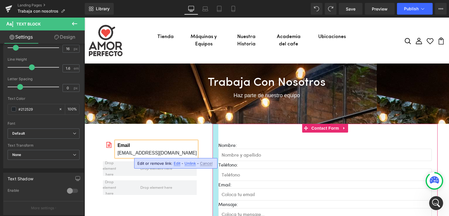
click at [216, 132] on div at bounding box center [215, 191] width 6 height 135
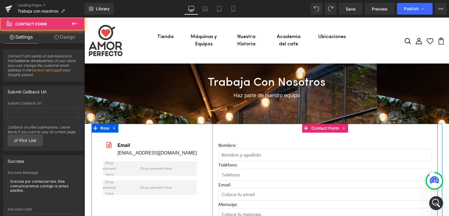
click at [246, 138] on div "Nombre: Text Block Text Field Teléfono: Text Block Text Field Email: Text Block…" at bounding box center [324, 191] width 225 height 135
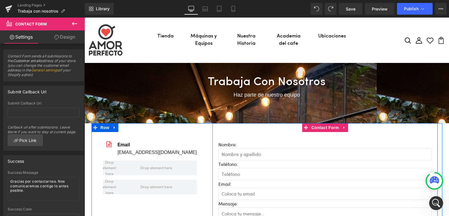
scroll to position [0, 0]
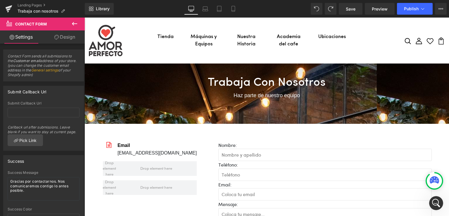
click at [400, 15] on div "Library Desktop Desktop Laptop Tablet Mobile Save Preview Publish Scheduled Vie…" at bounding box center [267, 9] width 364 height 18
click at [407, 8] on span "Publish" at bounding box center [411, 8] width 15 height 5
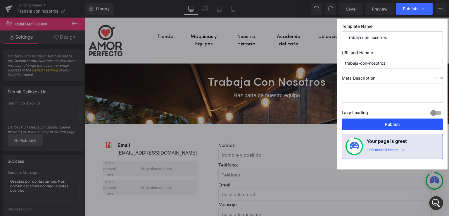
click at [391, 124] on button "Publish" at bounding box center [392, 124] width 101 height 12
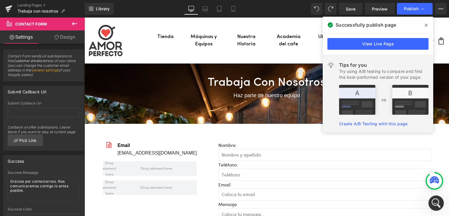
click at [438, 200] on icon "Abrir Intercom Messenger" at bounding box center [435, 202] width 10 height 10
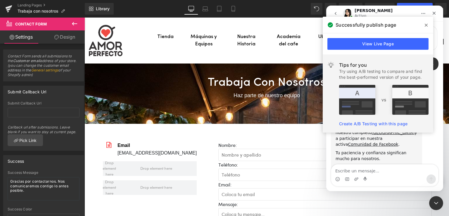
scroll to position [314, 0]
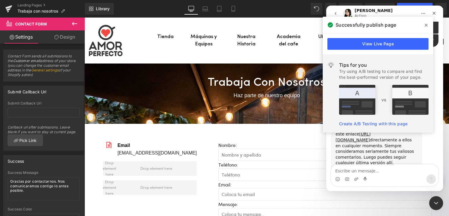
click at [427, 25] on icon at bounding box center [425, 25] width 3 height 5
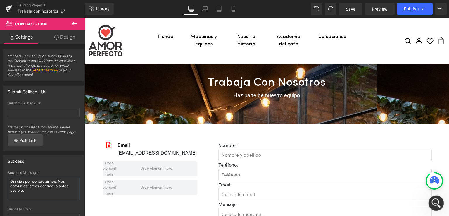
click at [435, 202] on icon "Abrir Intercom Messenger" at bounding box center [435, 202] width 10 height 10
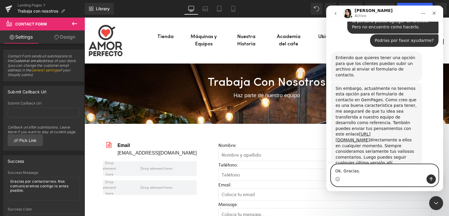
type textarea "Ok. Gracias."
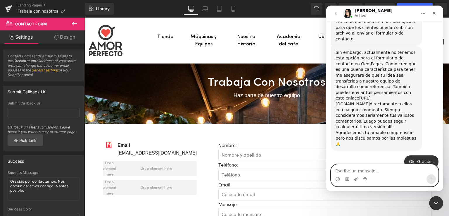
scroll to position [354, 0]
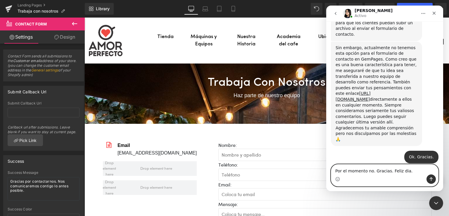
type textarea "Por el momento no. Gracias. Feliz dia."
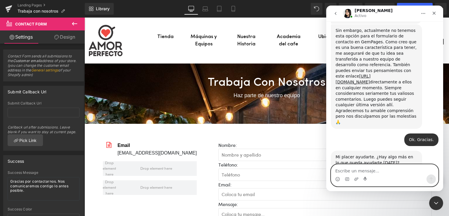
scroll to position [372, 0]
click at [434, 15] on div "Cerrar" at bounding box center [434, 13] width 11 height 11
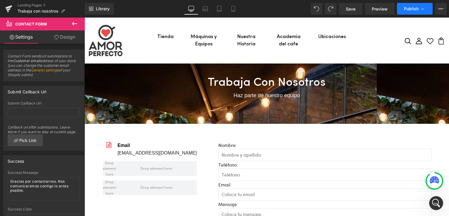
click at [408, 12] on button "Publish" at bounding box center [415, 9] width 36 height 12
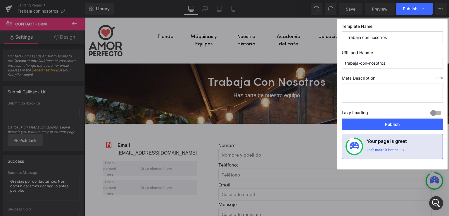
click at [370, 116] on div "Lazy Loading Build Upgrade plan to unlock" at bounding box center [392, 114] width 101 height 10
click at [371, 119] on button "Publish" at bounding box center [392, 124] width 101 height 12
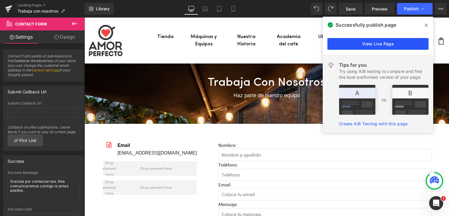
scroll to position [553, 0]
click at [425, 25] on icon at bounding box center [425, 25] width 3 height 3
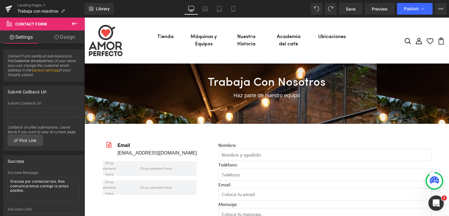
click at [435, 202] on icon "Abrir Intercom Messenger" at bounding box center [435, 202] width 10 height 10
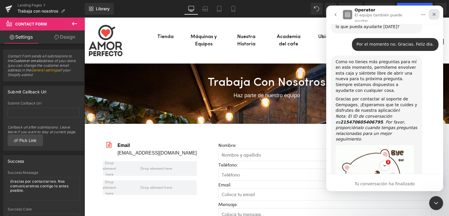
scroll to position [605, 0]
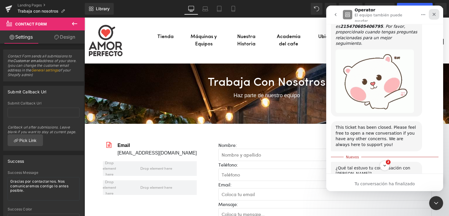
click at [434, 15] on icon "Cerrar" at bounding box center [433, 14] width 5 height 5
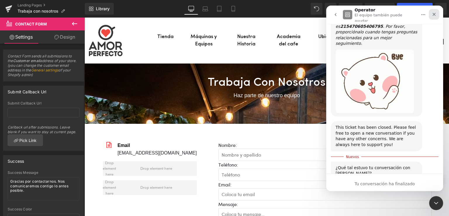
scroll to position [1, 0]
